Goal: Register for event/course

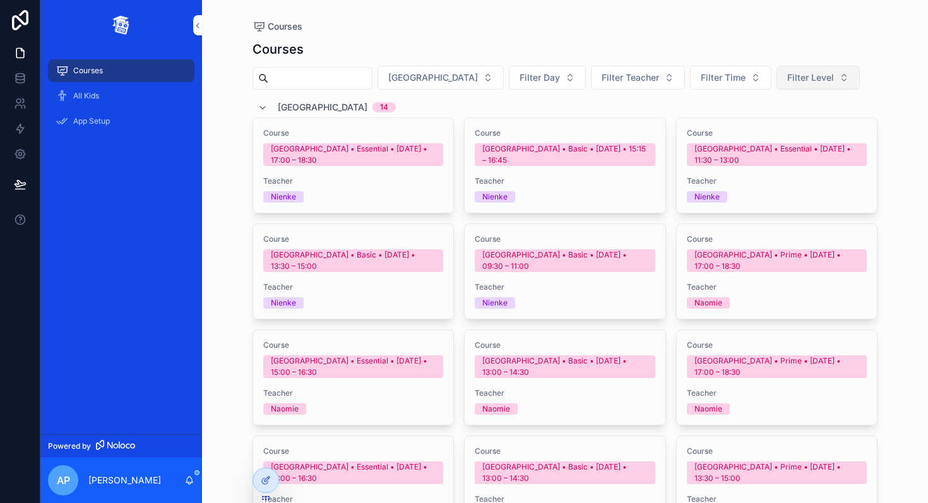
click at [787, 79] on span "Filter Level" at bounding box center [810, 77] width 47 height 13
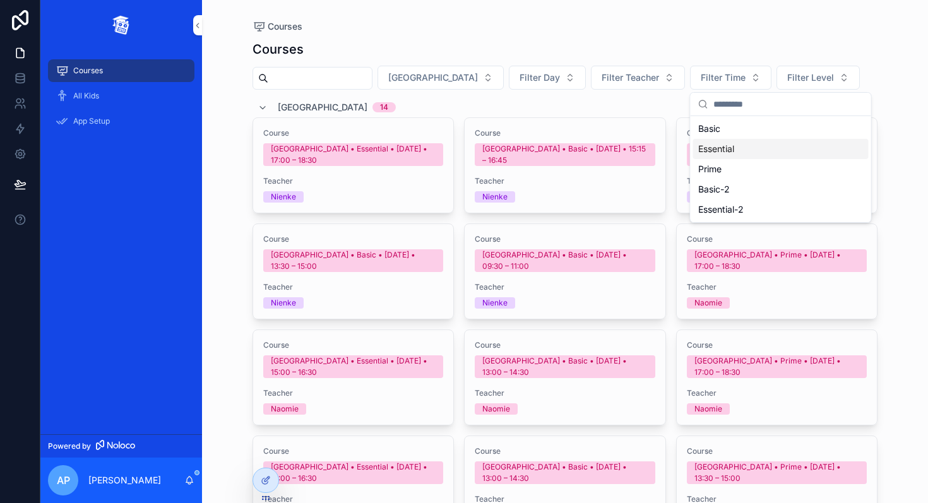
click at [725, 150] on div "Essential" at bounding box center [780, 149] width 175 height 20
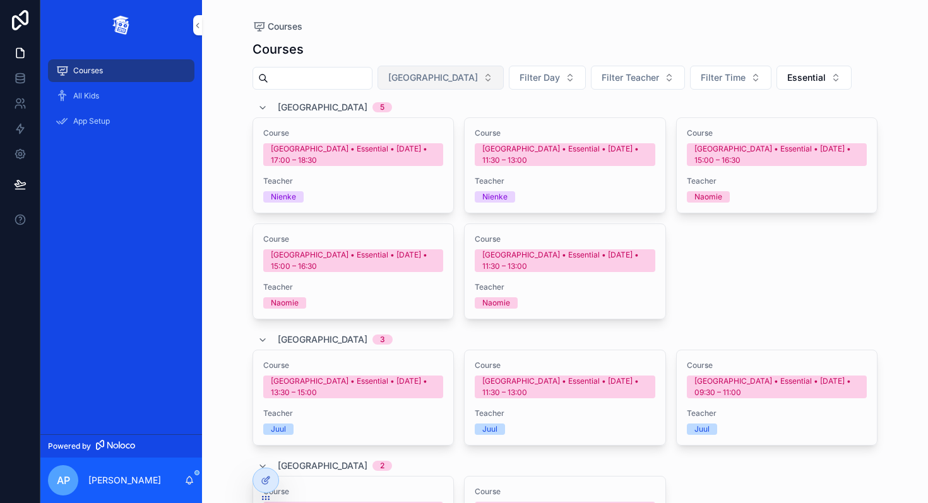
click at [429, 78] on span "[GEOGRAPHIC_DATA]" at bounding box center [433, 77] width 90 height 13
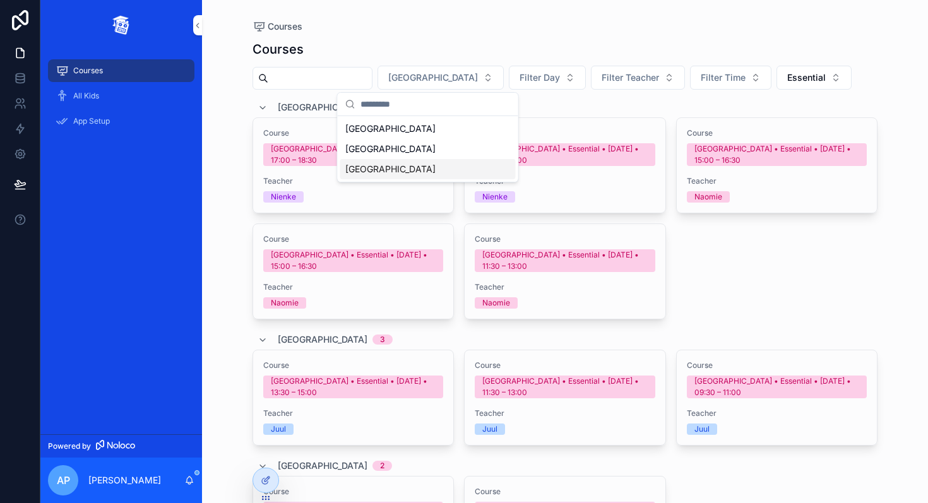
click at [407, 175] on div "[GEOGRAPHIC_DATA]" at bounding box center [427, 169] width 175 height 20
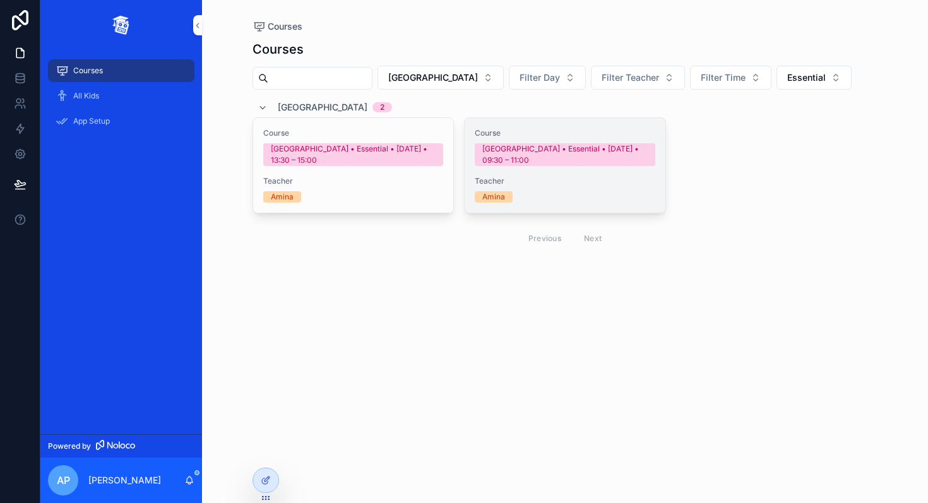
click at [529, 180] on span "Teacher" at bounding box center [565, 181] width 181 height 10
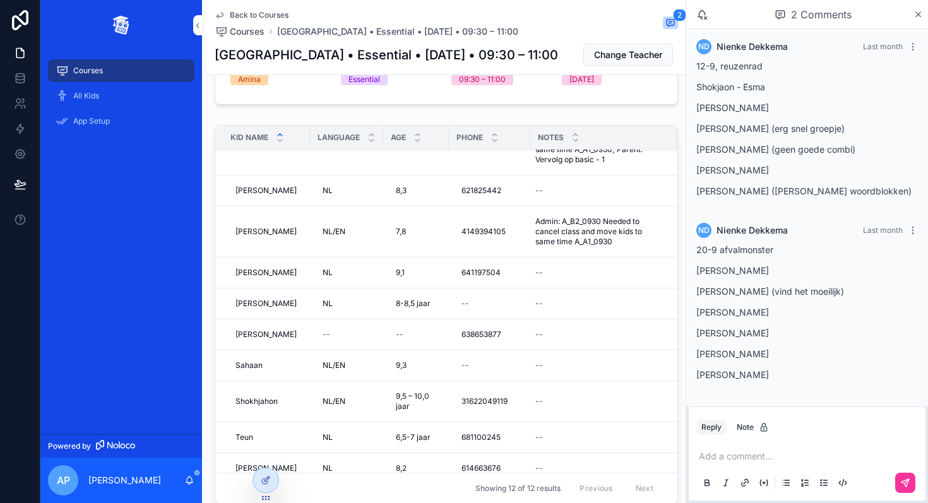
scroll to position [129, 0]
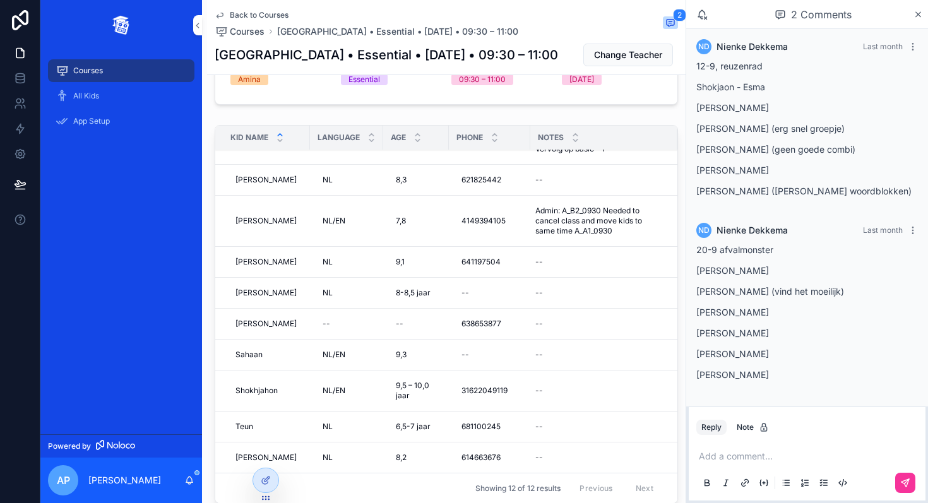
click at [732, 461] on p "scrollable content" at bounding box center [810, 456] width 222 height 13
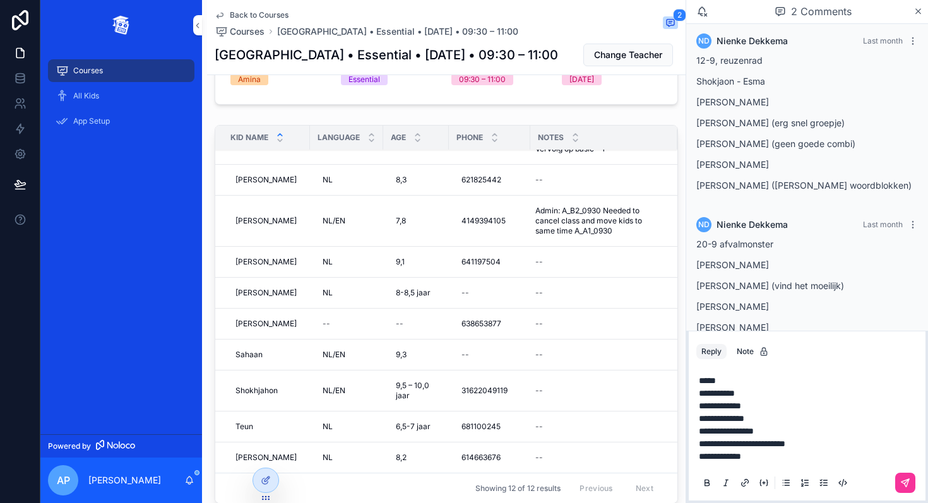
scroll to position [8, 0]
